Goal: Entertainment & Leisure: Browse casually

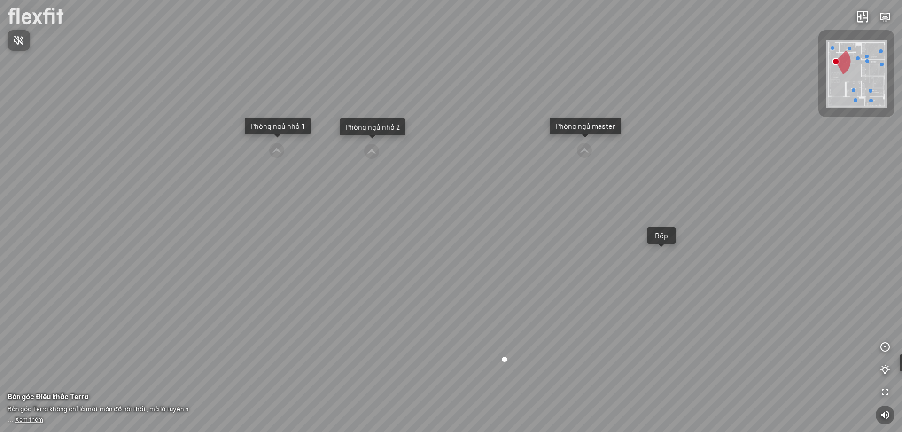
drag, startPoint x: 769, startPoint y: 249, endPoint x: 667, endPoint y: 264, distance: 103.6
click at [667, 264] on div at bounding box center [451, 216] width 902 height 432
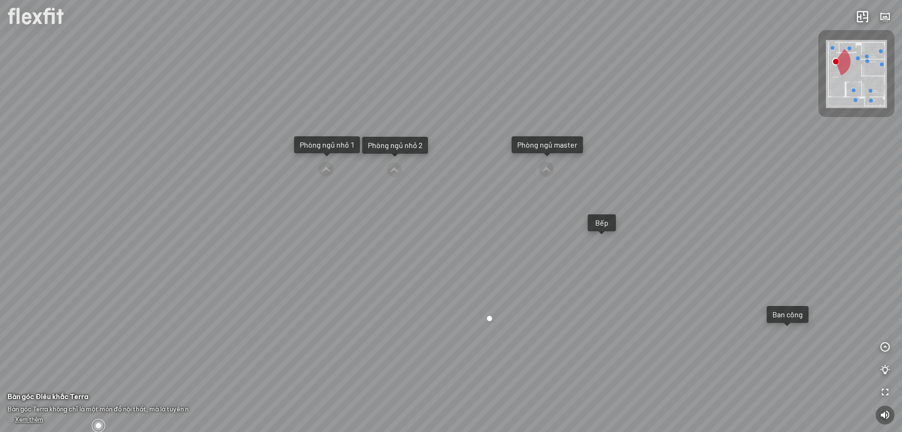
click at [598, 245] on div "Ban công Bếp Phòng ngủ master Phòng ngủ nhỏ 1 Phòng ngủ nhỏ 2" at bounding box center [451, 216] width 902 height 432
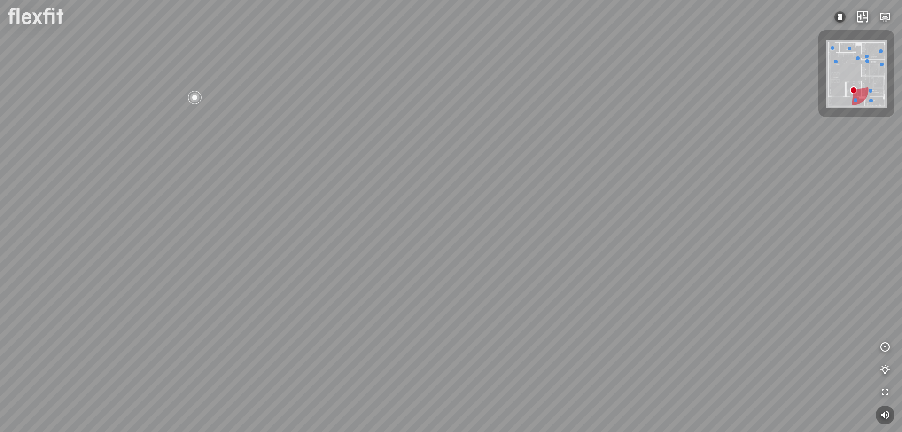
drag, startPoint x: 603, startPoint y: 249, endPoint x: 523, endPoint y: 237, distance: 81.1
click at [523, 237] on div at bounding box center [451, 216] width 902 height 432
drag, startPoint x: 422, startPoint y: 242, endPoint x: 532, endPoint y: 193, distance: 120.1
click at [531, 188] on div at bounding box center [451, 216] width 902 height 432
click at [522, 233] on div at bounding box center [525, 234] width 16 height 16
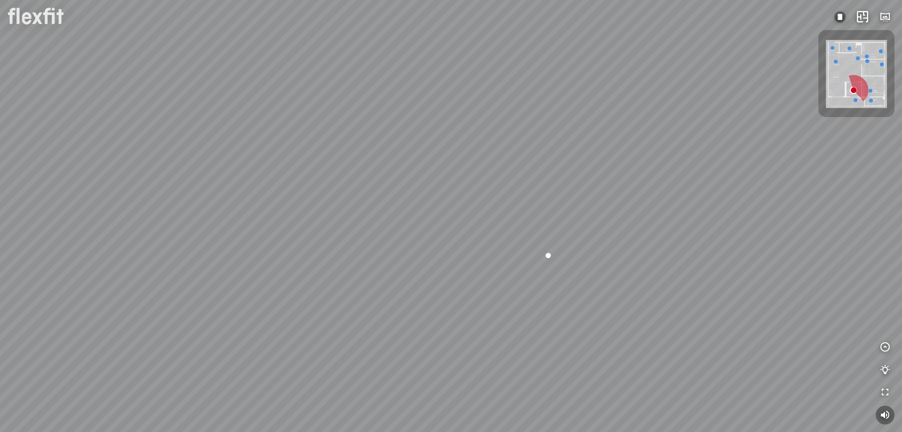
drag, startPoint x: 493, startPoint y: 250, endPoint x: 586, endPoint y: 240, distance: 93.6
click at [586, 240] on div at bounding box center [451, 216] width 902 height 432
click at [553, 118] on div at bounding box center [550, 120] width 16 height 16
click at [33, 419] on span "Xem thêm" at bounding box center [29, 419] width 28 height 7
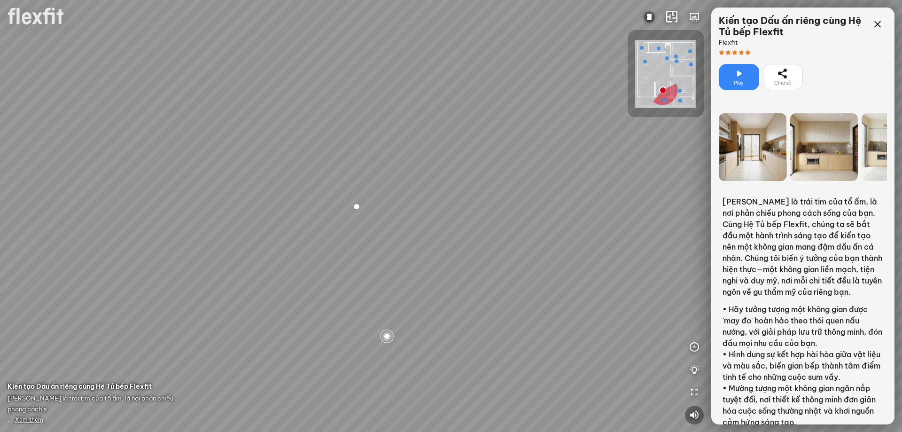
scroll to position [188, 0]
